Goal: Check status: Check status

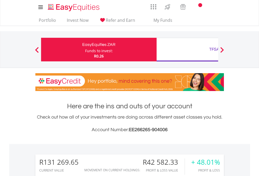
scroll to position [50, 82]
click at [85, 49] on div "Funds to invest:" at bounding box center [99, 50] width 28 height 5
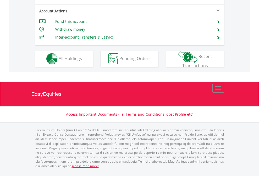
scroll to position [502, 0]
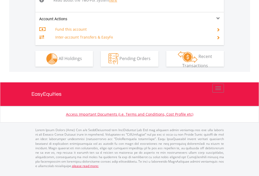
scroll to position [543, 0]
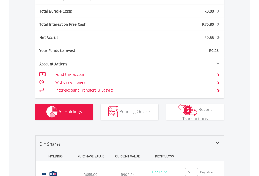
scroll to position [624, 0]
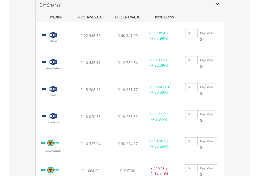
scroll to position [506, 0]
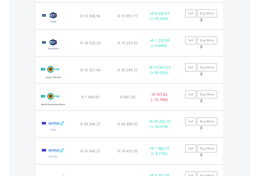
scroll to position [38, 0]
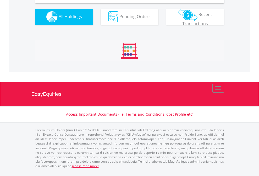
scroll to position [506, 0]
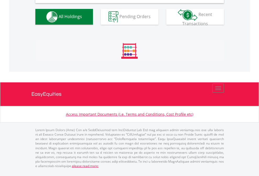
scroll to position [506, 0]
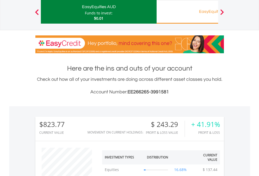
scroll to position [50, 82]
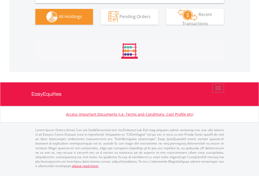
scroll to position [506, 0]
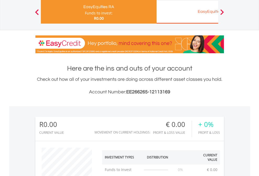
scroll to position [50, 82]
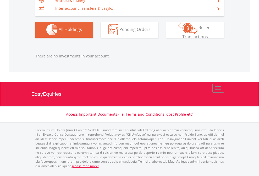
scroll to position [50, 82]
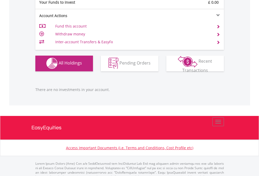
scroll to position [518, 0]
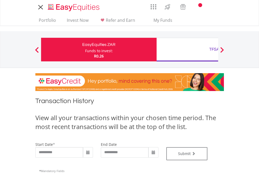
type input "**********"
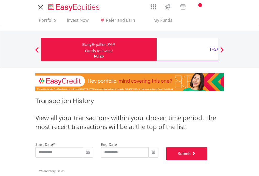
click at [208, 160] on button "Submit" at bounding box center [186, 153] width 41 height 13
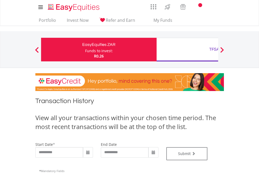
click at [187, 49] on div "TFSA" at bounding box center [214, 49] width 109 height 7
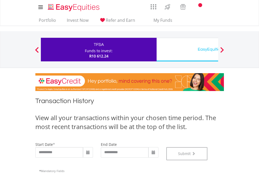
scroll to position [212, 0]
click at [187, 49] on div "EasyEquities USD" at bounding box center [214, 49] width 109 height 7
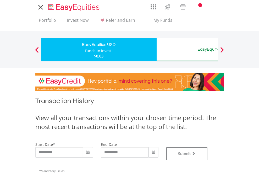
type input "**********"
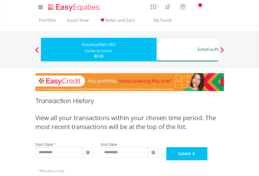
click at [208, 160] on button "Submit" at bounding box center [186, 153] width 41 height 13
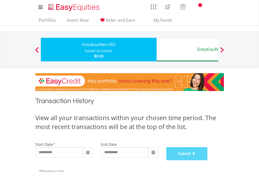
scroll to position [212, 0]
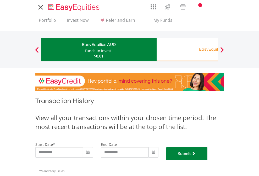
click at [208, 160] on button "Submit" at bounding box center [186, 153] width 41 height 13
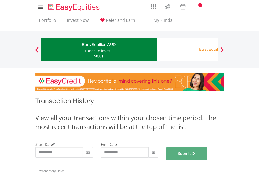
scroll to position [212, 0]
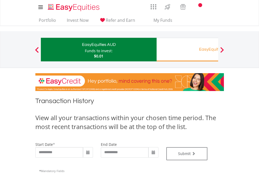
click at [187, 49] on div "EasyEquities RA" at bounding box center [214, 49] width 109 height 7
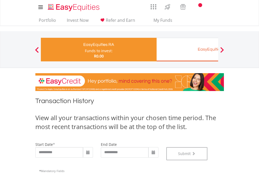
scroll to position [212, 0]
click at [187, 49] on div "EasyEquities EUR" at bounding box center [214, 49] width 109 height 7
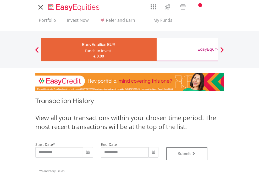
type input "**********"
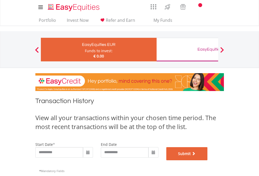
click at [208, 160] on button "Submit" at bounding box center [186, 153] width 41 height 13
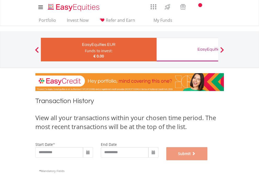
scroll to position [212, 0]
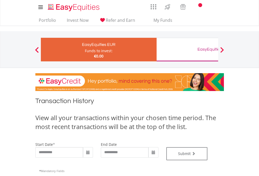
click at [187, 49] on div "EasyEquities GBP" at bounding box center [214, 49] width 109 height 7
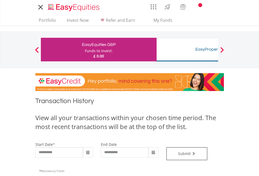
type input "**********"
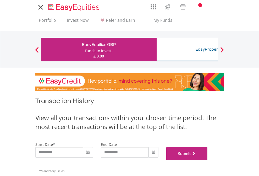
click at [208, 160] on button "Submit" at bounding box center [186, 153] width 41 height 13
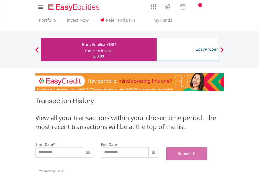
scroll to position [212, 0]
